Goal: Task Accomplishment & Management: Complete application form

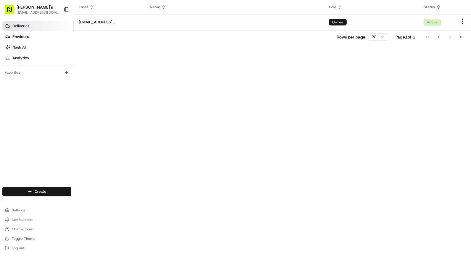
click at [19, 27] on span "Deliveries" at bounding box center [20, 25] width 17 height 5
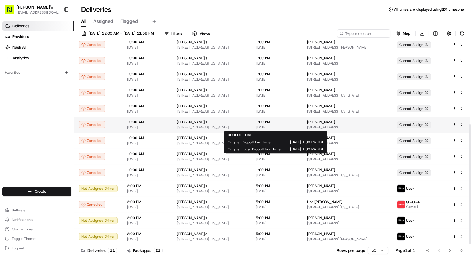
scroll to position [143, 0]
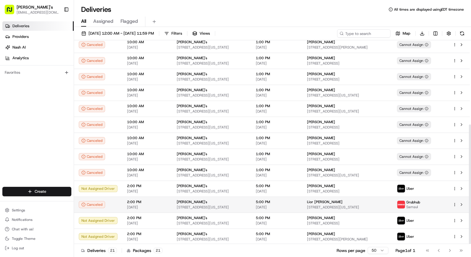
click at [456, 202] on html "Kalustyan's orderonline@kalustyans.com Toggle Sidebar Deliveries Providers Nash…" at bounding box center [235, 128] width 471 height 257
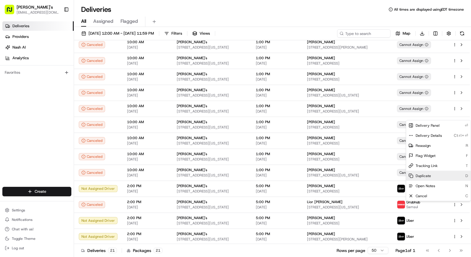
click at [430, 175] on span "Duplicate" at bounding box center [423, 176] width 15 height 5
click at [47, 193] on html "Kalustyan's orderonline@kalustyans.com Toggle Sidebar Deliveries Providers Nash…" at bounding box center [235, 128] width 471 height 257
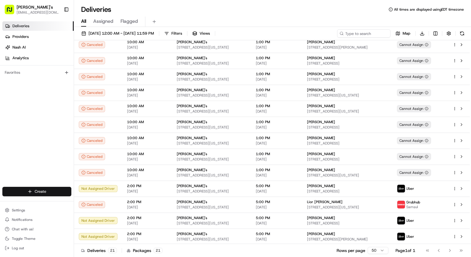
click at [41, 193] on html "Kalustyan's orderonline@kalustyans.com Toggle Sidebar Deliveries Providers Nash…" at bounding box center [235, 128] width 471 height 257
drag, startPoint x: 385, startPoint y: 26, endPoint x: 382, endPoint y: 28, distance: 3.8
click at [382, 28] on html "Kalustyan's orderonline@kalustyans.com Toggle Sidebar Deliveries Providers Nash…" at bounding box center [235, 128] width 471 height 257
drag, startPoint x: 382, startPoint y: 28, endPoint x: 374, endPoint y: 34, distance: 10.4
click at [374, 34] on input at bounding box center [355, 33] width 71 height 8
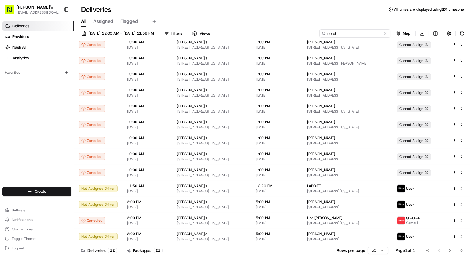
type input "norah"
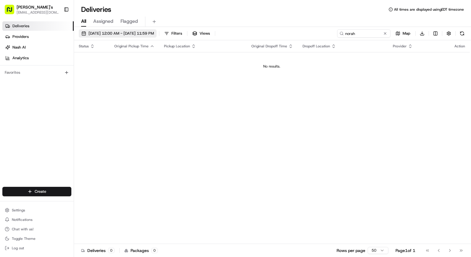
click at [147, 36] on span "08/22/2025 12:00 AM - 08/22/2025 11:59 PM" at bounding box center [121, 33] width 65 height 5
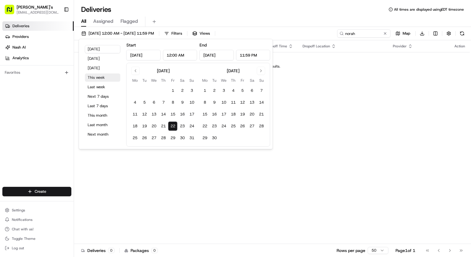
click at [102, 75] on button "This week" at bounding box center [103, 77] width 36 height 8
type input "Aug 18, 2025"
type input "Aug 24, 2025"
click at [360, 35] on input "norah" at bounding box center [355, 33] width 71 height 8
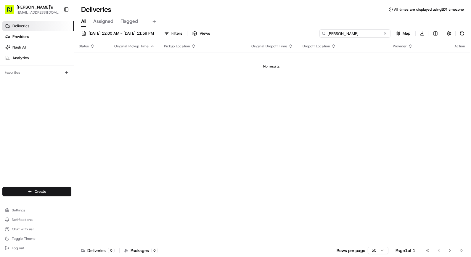
type input "nora"
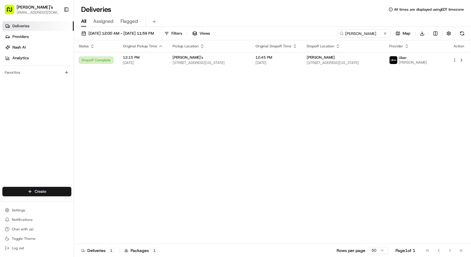
drag, startPoint x: 268, startPoint y: 182, endPoint x: 331, endPoint y: 73, distance: 126.3
click at [268, 182] on div "Status Original Pickup Time Pickup Location Original Dropoff Time Dropoff Locat…" at bounding box center [272, 142] width 396 height 204
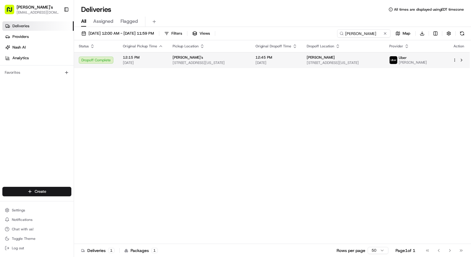
click at [355, 60] on span "[STREET_ADDRESS][US_STATE]" at bounding box center [343, 62] width 73 height 5
click at [454, 57] on div at bounding box center [459, 60] width 12 height 7
click at [455, 63] on div at bounding box center [459, 60] width 12 height 7
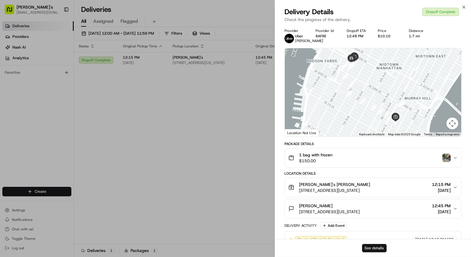
click at [378, 249] on button "See details" at bounding box center [374, 248] width 25 height 8
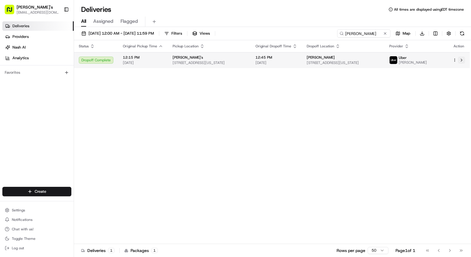
click at [464, 58] on button at bounding box center [461, 60] width 7 height 7
click at [455, 60] on html "Kalustyan's orderonline@kalustyans.com Toggle Sidebar Deliveries Providers Nash…" at bounding box center [235, 128] width 471 height 257
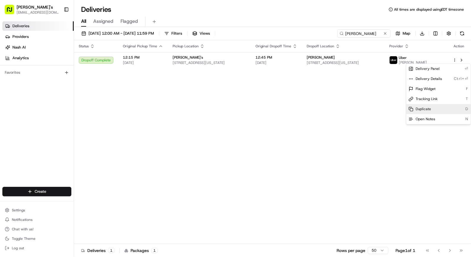
click at [428, 107] on span "Duplicate" at bounding box center [423, 109] width 15 height 5
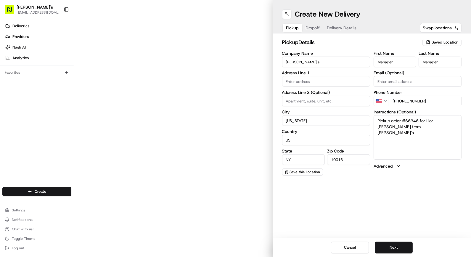
type input "[STREET_ADDRESS]"
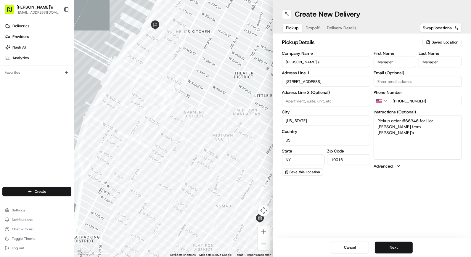
click at [320, 28] on span "Dropoff" at bounding box center [313, 28] width 14 height 6
click at [333, 61] on input "Company Name" at bounding box center [326, 62] width 88 height 11
type input "LABOITE"
click at [427, 123] on textarea "N/A" at bounding box center [418, 137] width 88 height 44
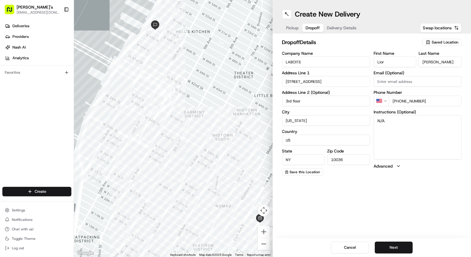
click at [427, 123] on textarea "N/A" at bounding box center [418, 137] width 88 height 44
type textarea "N"
type textarea "DELIVER INSIDE on 3rd FLOOR"
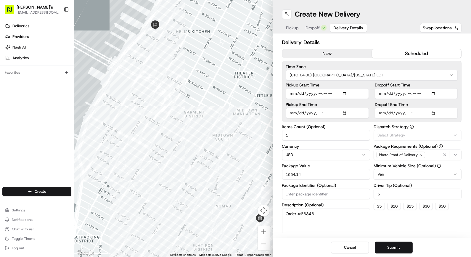
click at [339, 29] on span "Delivery Details" at bounding box center [349, 28] width 30 height 6
click at [341, 53] on button "now" at bounding box center [327, 53] width 89 height 9
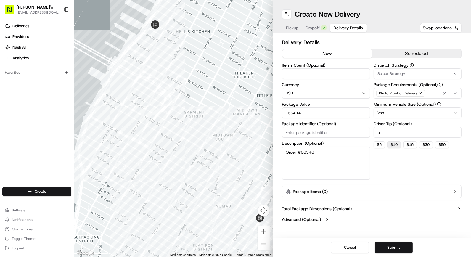
click at [399, 143] on button "$ 10" at bounding box center [395, 144] width 14 height 7
click at [410, 146] on button "$ 15" at bounding box center [411, 144] width 14 height 7
type input "15"
click at [376, 188] on button "Package Items ( 0 )" at bounding box center [372, 192] width 180 height 14
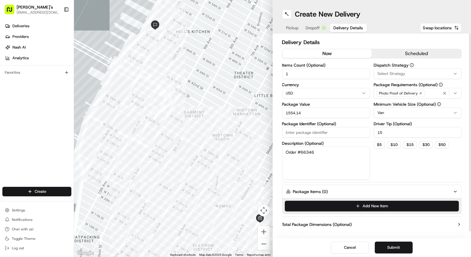
click at [376, 188] on button "Package Items ( 0 )" at bounding box center [372, 192] width 180 height 14
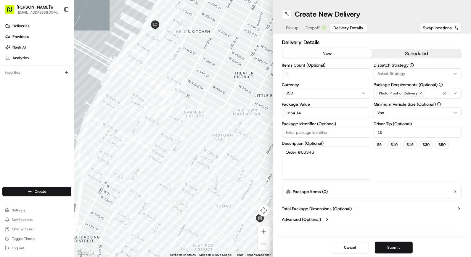
drag, startPoint x: 304, startPoint y: 75, endPoint x: 275, endPoint y: 71, distance: 29.0
click at [276, 71] on div "Delivery Details now scheduled Items Count (Optional) 1 Currency USD Package Va…" at bounding box center [372, 131] width 199 height 196
drag, startPoint x: 303, startPoint y: 76, endPoint x: 279, endPoint y: 76, distance: 24.0
click at [279, 76] on div "Delivery Details now scheduled Items Count (Optional) 3 Currency USD Package Va…" at bounding box center [372, 131] width 199 height 196
type input "3"
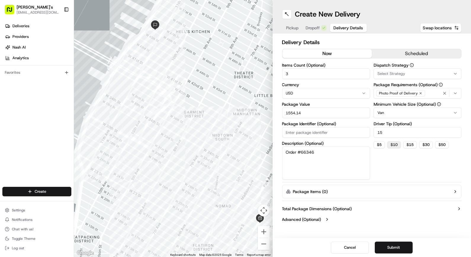
click at [395, 143] on button "$ 10" at bounding box center [395, 144] width 14 height 7
type input "10"
click at [299, 77] on input "3" at bounding box center [326, 73] width 88 height 11
click at [351, 152] on textarea "Order #66346" at bounding box center [326, 163] width 88 height 33
click at [409, 163] on div "Dispatch Strategy Select Strategy Package Requirements (Optional) Photo Proof o…" at bounding box center [418, 121] width 88 height 117
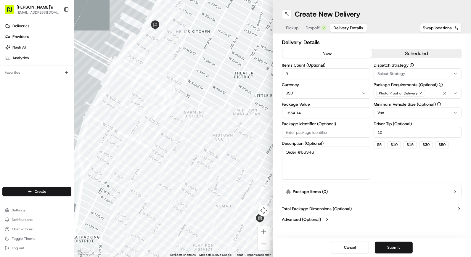
click at [387, 161] on div "Dispatch Strategy Select Strategy Package Requirements (Optional) Photo Proof o…" at bounding box center [418, 121] width 88 height 117
click at [399, 246] on button "Submit" at bounding box center [394, 248] width 38 height 12
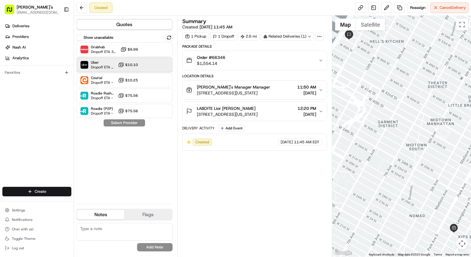
click at [160, 64] on div "Uber Dropoff ETA 1 hour $10.10" at bounding box center [124, 65] width 96 height 14
click at [137, 122] on button "Assign Provider" at bounding box center [124, 122] width 42 height 7
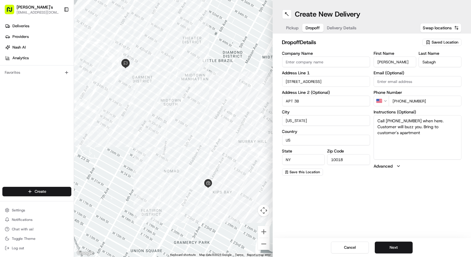
click at [316, 30] on span "Dropoff" at bounding box center [313, 28] width 14 height 6
click at [337, 29] on span "Delivery Details" at bounding box center [342, 28] width 30 height 6
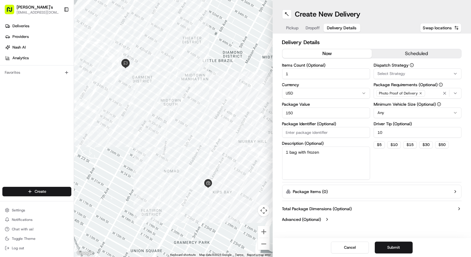
click at [340, 54] on button "now" at bounding box center [327, 53] width 89 height 9
click at [310, 110] on input "150" at bounding box center [326, 113] width 88 height 11
type input "20.00"
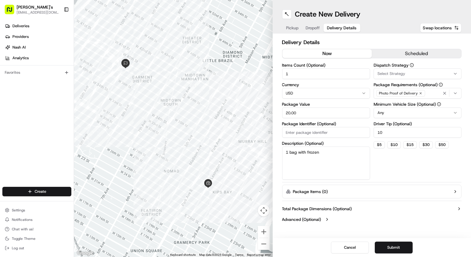
click at [303, 132] on input "Package Identifier (Optional)" at bounding box center [326, 132] width 88 height 11
type input "[PERSON_NAME]"
click at [380, 143] on button "$ 5" at bounding box center [379, 144] width 11 height 7
type input "5"
click at [393, 245] on button "Submit" at bounding box center [394, 248] width 38 height 12
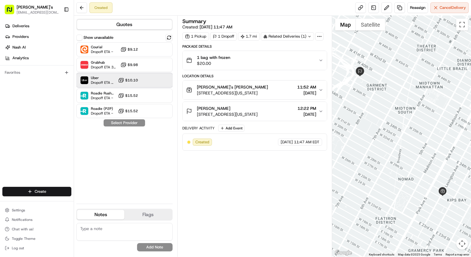
drag, startPoint x: 100, startPoint y: 78, endPoint x: 111, endPoint y: 84, distance: 13.0
click at [100, 78] on span "Uber" at bounding box center [103, 78] width 25 height 5
click at [129, 124] on button "Assign Provider" at bounding box center [124, 122] width 42 height 7
